Goal: Navigation & Orientation: Find specific page/section

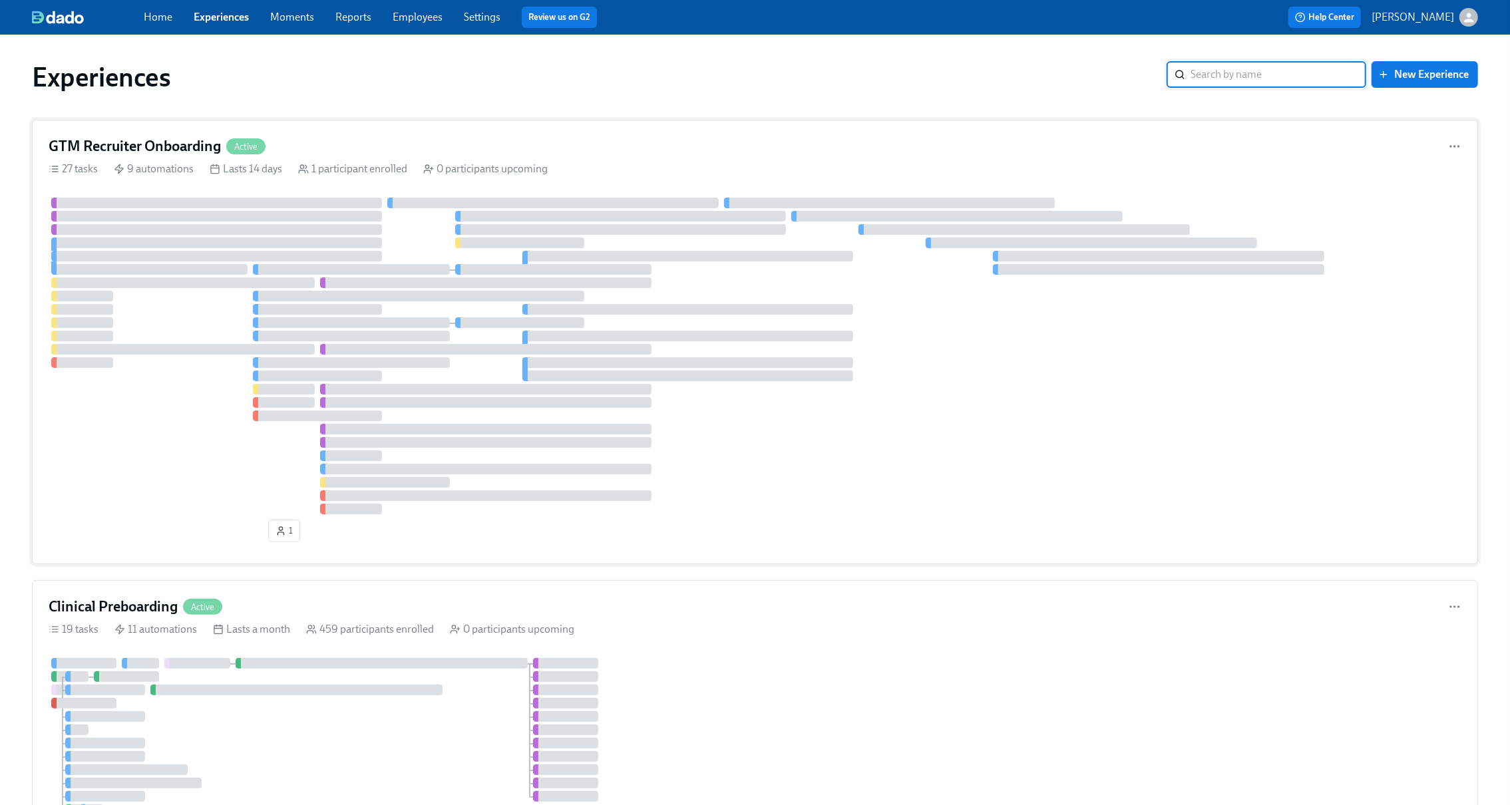
click at [313, 132] on div "GTM Recruiter Onboarding Active 27 tasks 9 automations Lasts 14 days 1 particip…" at bounding box center [755, 342] width 1446 height 444
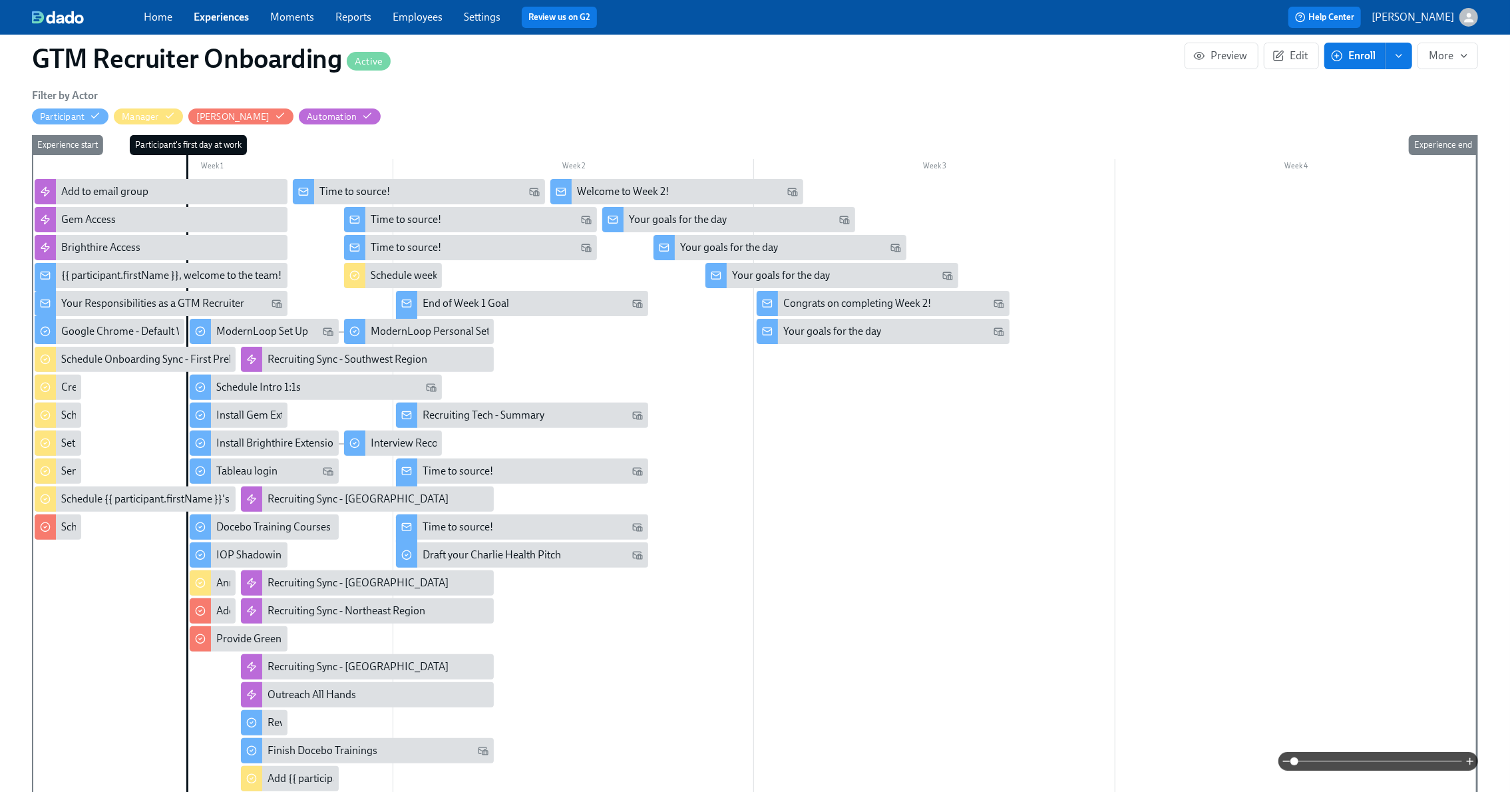
scroll to position [216, 0]
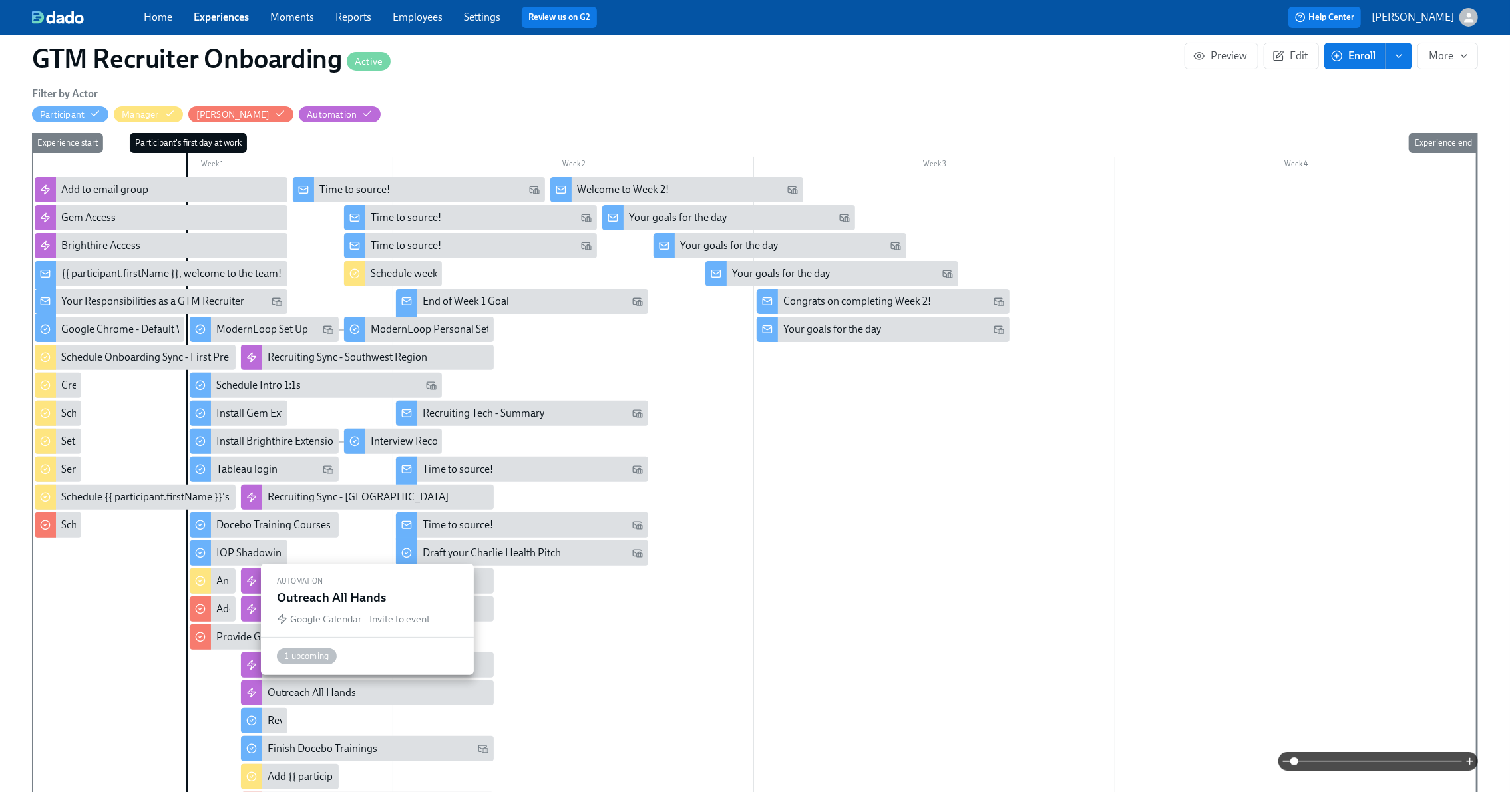
click at [274, 693] on div "Outreach All Hands" at bounding box center [311, 692] width 88 height 15
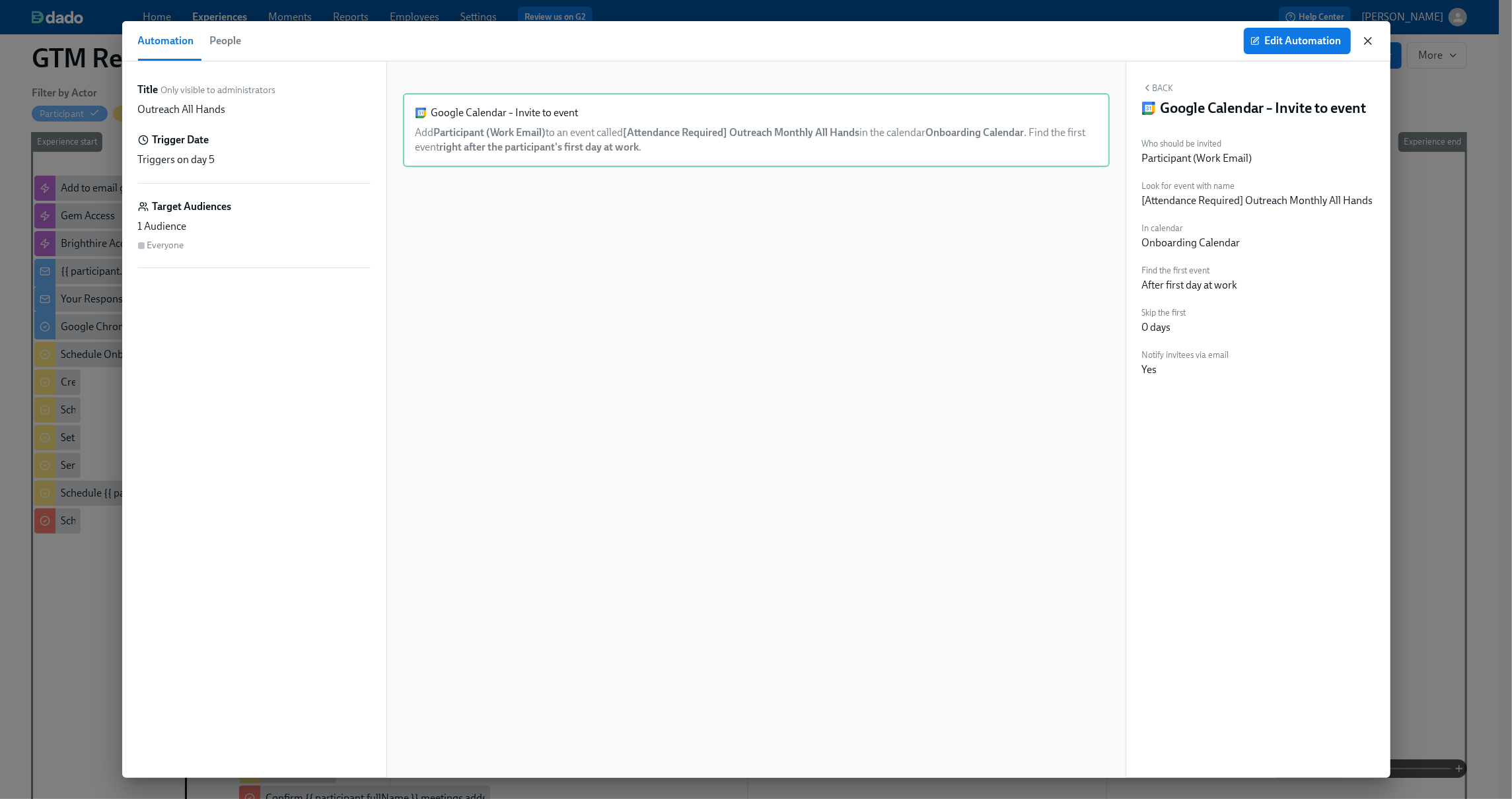
click at [1363, 35] on icon "button" at bounding box center [1367, 41] width 13 height 13
